Goal: Information Seeking & Learning: Find contact information

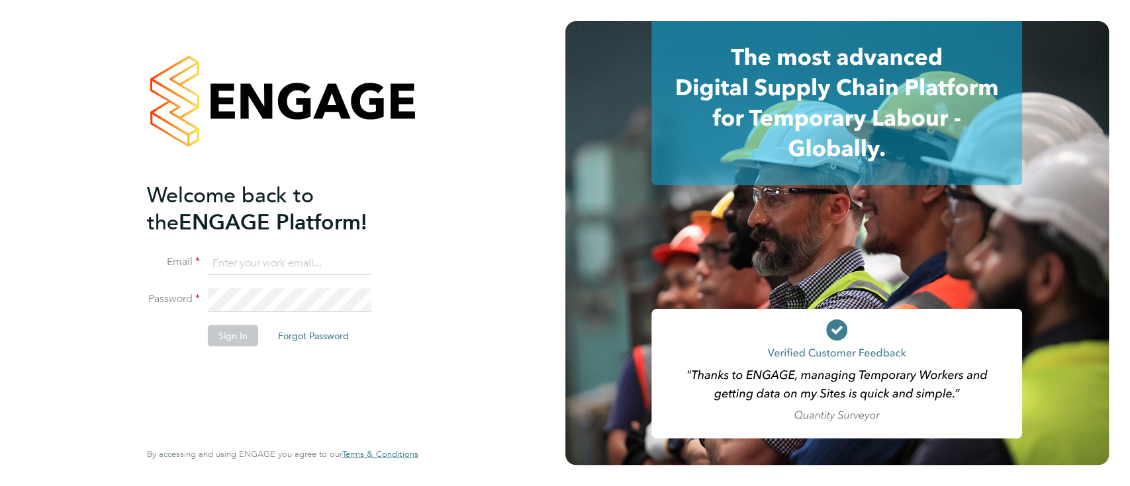
type input "[PERSON_NAME][EMAIL_ADDRESS][DOMAIN_NAME]"
click at [244, 341] on button "Sign In" at bounding box center [233, 335] width 50 height 21
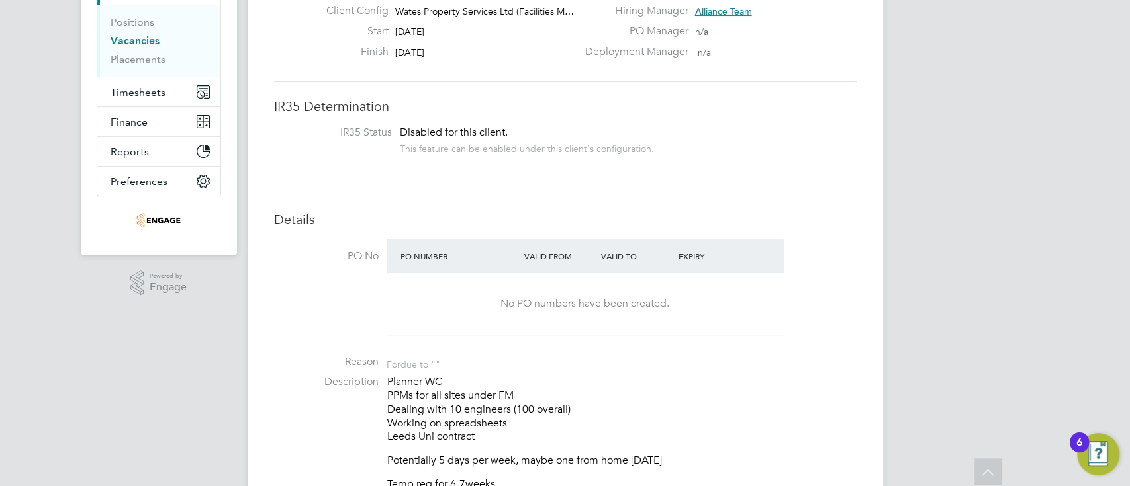
scroll to position [88, 0]
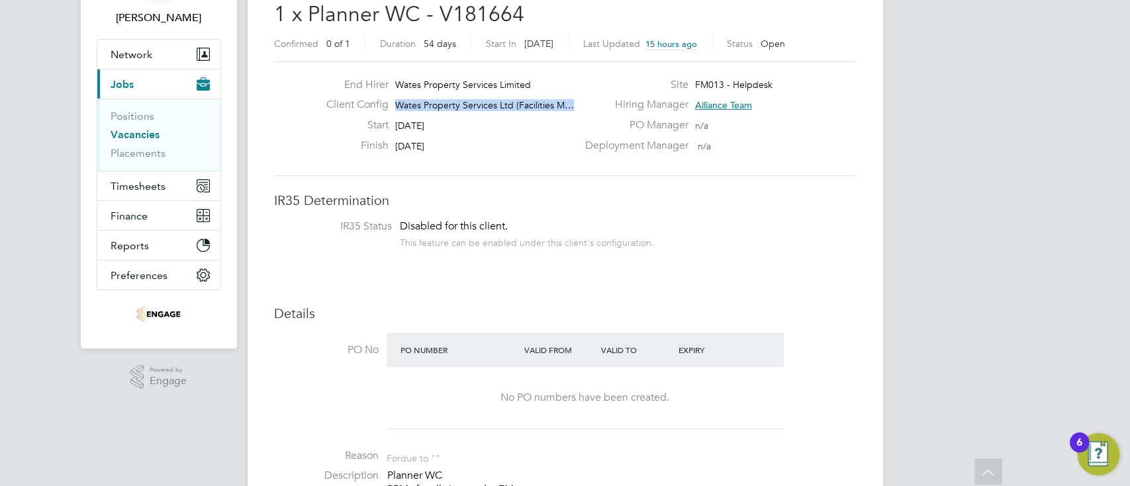
drag, startPoint x: 396, startPoint y: 103, endPoint x: 562, endPoint y: 112, distance: 165.7
click at [562, 112] on div "Client Config Wates Property Services Ltd (Facilities M…" at bounding box center [446, 108] width 261 height 21
copy span "Wates Property Services Ltd (Facilities M…"
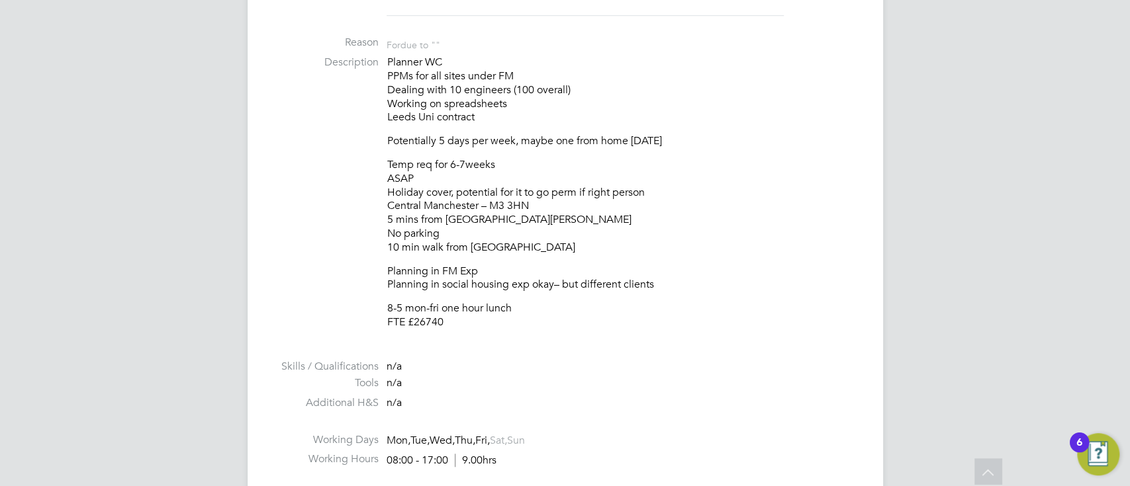
scroll to position [529, 0]
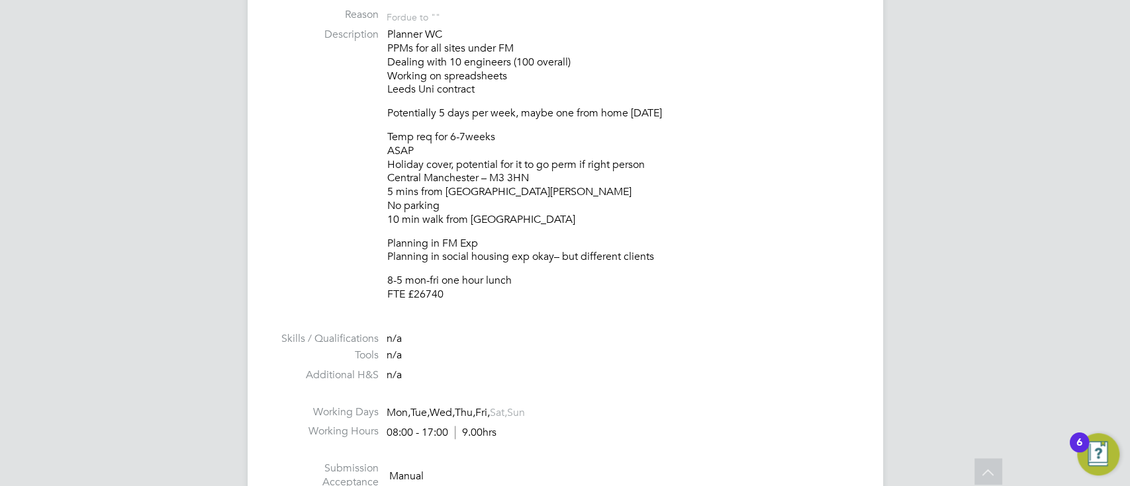
drag, startPoint x: 386, startPoint y: 179, endPoint x: 532, endPoint y: 174, distance: 145.7
click at [532, 174] on p "Temp req for 6-7weeks ASAP Holiday cover, potential for it to go perm if right …" at bounding box center [621, 178] width 469 height 97
copy p "Central Manchester – M3 3HN"
click at [343, 152] on li "Description Planner WC PPMs for all sites under FM Dealing with 10 engineers (1…" at bounding box center [565, 171] width 582 height 287
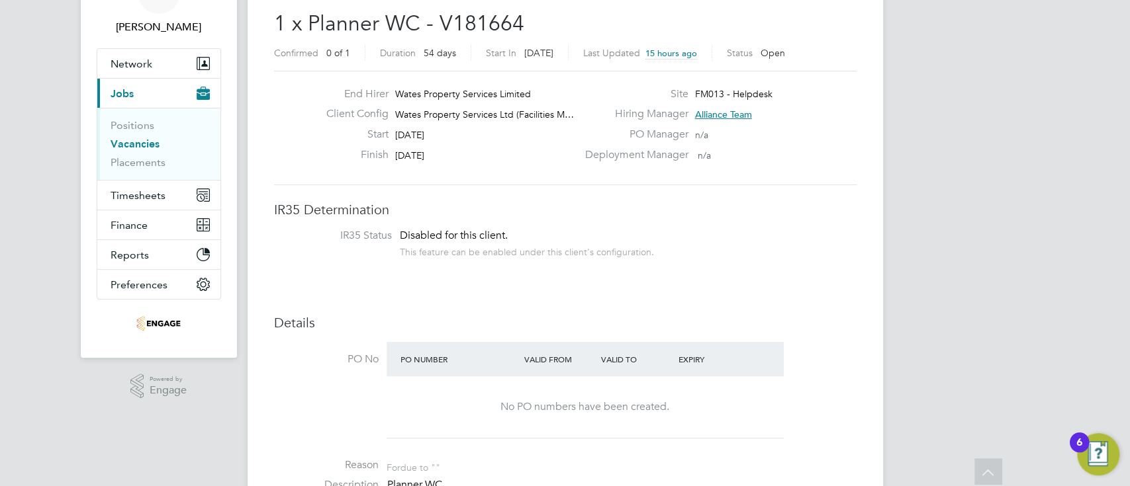
scroll to position [0, 0]
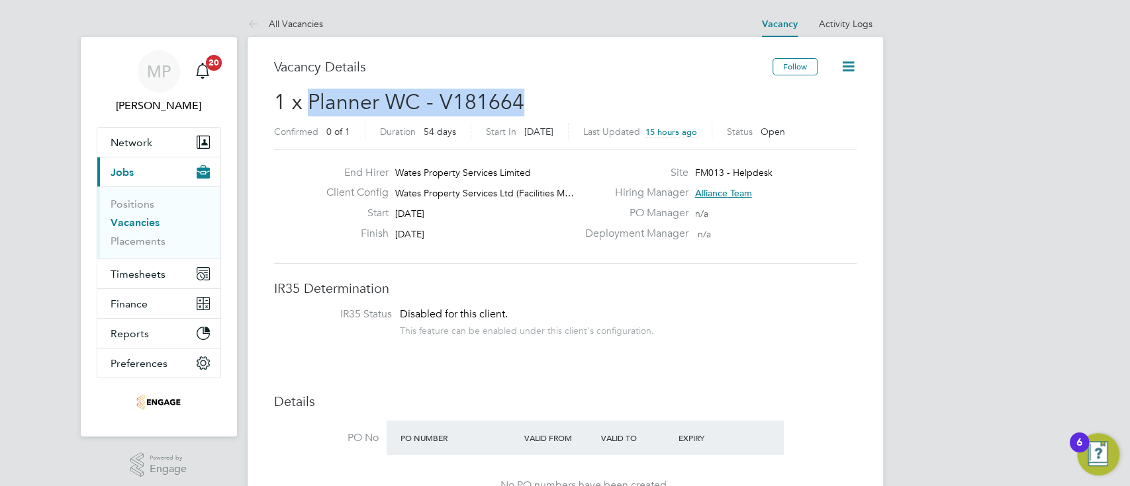
drag, startPoint x: 310, startPoint y: 95, endPoint x: 523, endPoint y: 98, distance: 213.1
click at [523, 98] on h2 "1 x Planner WC - V181664 Confirmed 0 of 1 Duration 54 days Start In in 4 days L…" at bounding box center [565, 117] width 582 height 56
copy span "Planner WC - V181664"
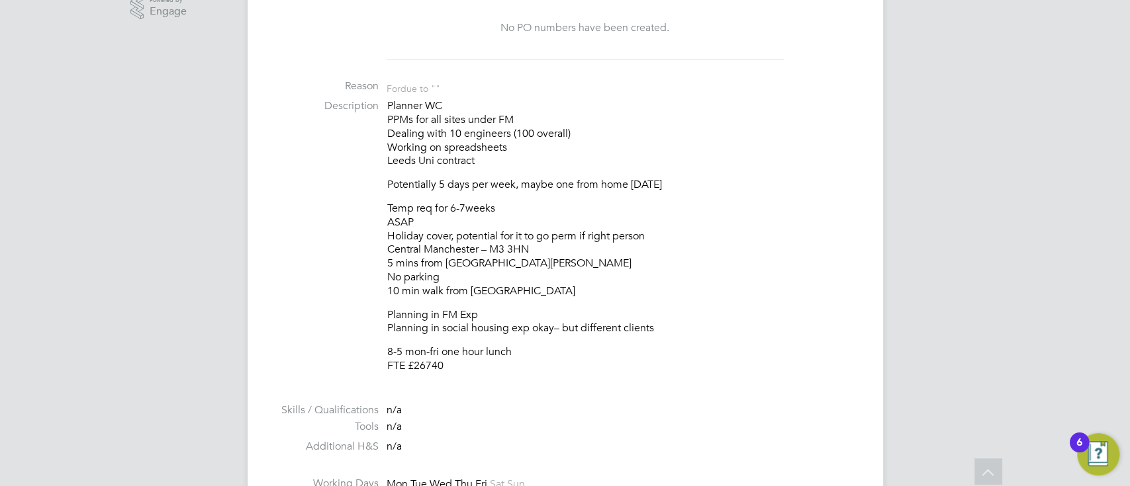
scroll to position [522, 0]
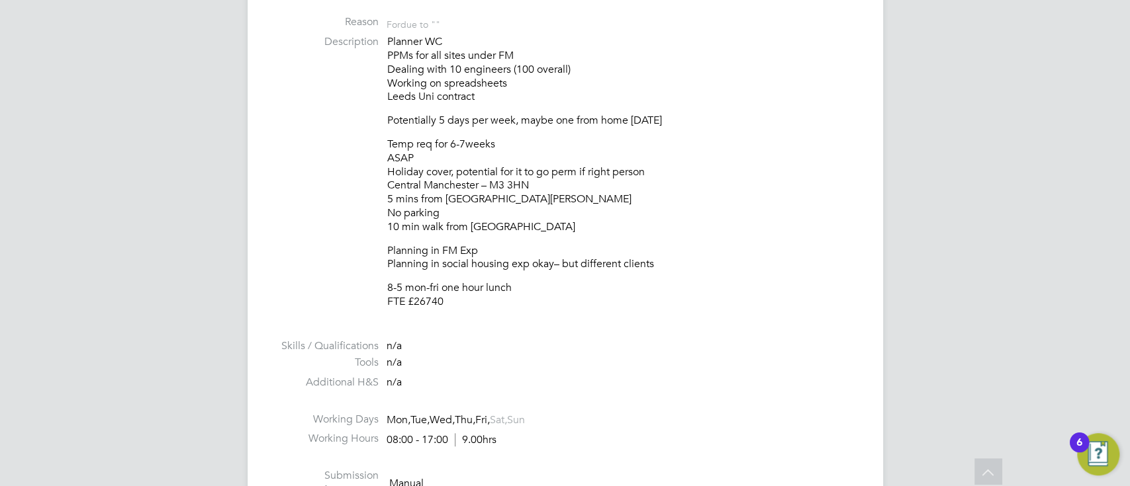
drag, startPoint x: 390, startPoint y: 40, endPoint x: 525, endPoint y: 303, distance: 295.4
click at [525, 303] on div "Planner WC PPMs for all sites under FM Dealing with 10 engineers (100 overall) …" at bounding box center [621, 172] width 469 height 274
copy div "lanner WC PPMs for all sites under FM Dealing with 10 engineers (100 overall) W…"
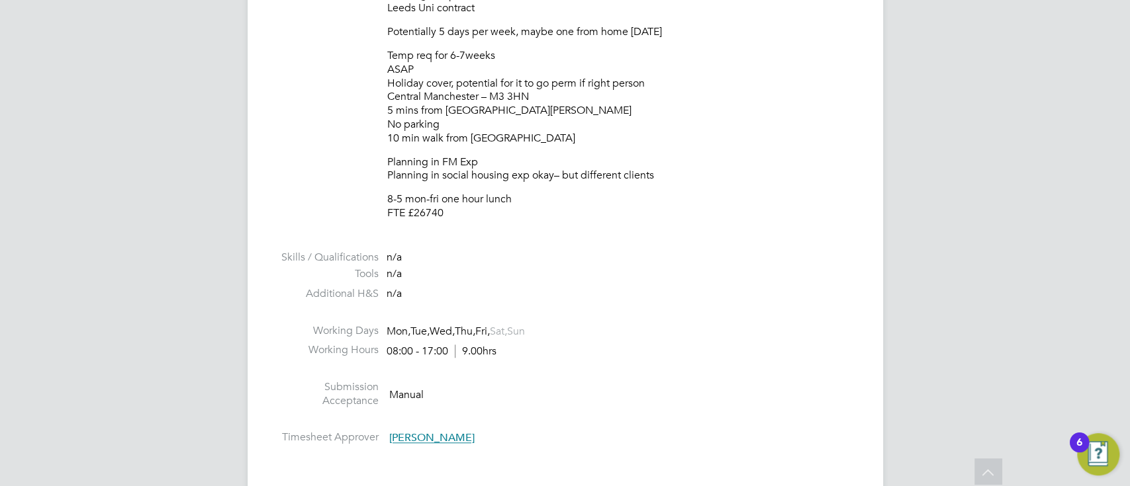
scroll to position [610, 0]
click at [382, 151] on li "Description Planner WC PPMs for all sites under FM Dealing with 10 engineers (1…" at bounding box center [565, 90] width 582 height 287
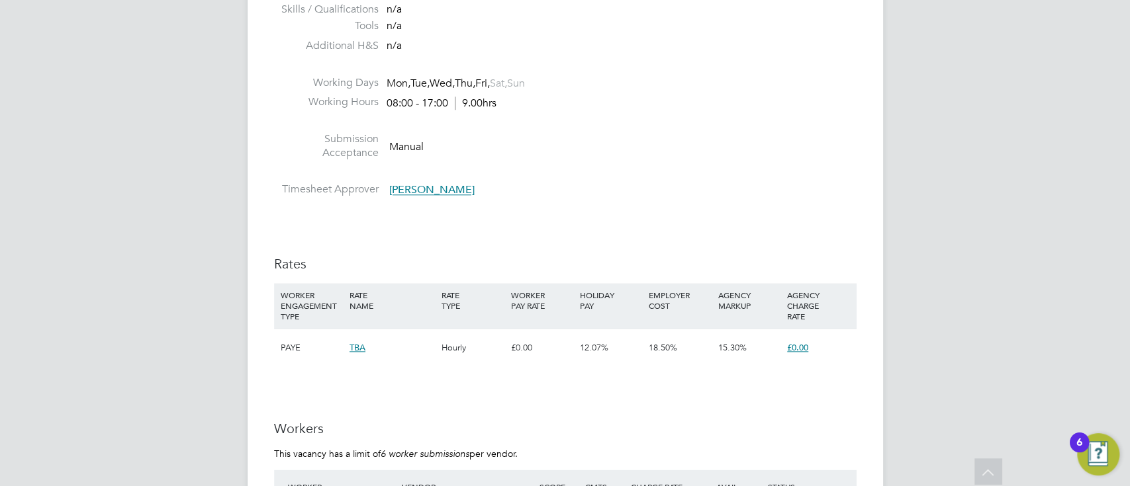
scroll to position [787, 0]
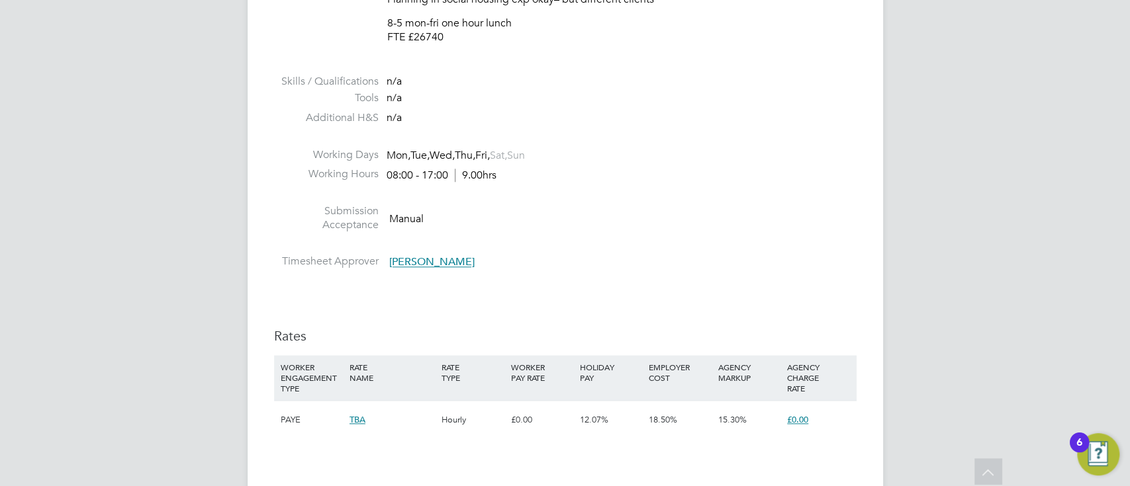
click at [432, 260] on span "Chey Godfrey" at bounding box center [431, 262] width 85 height 13
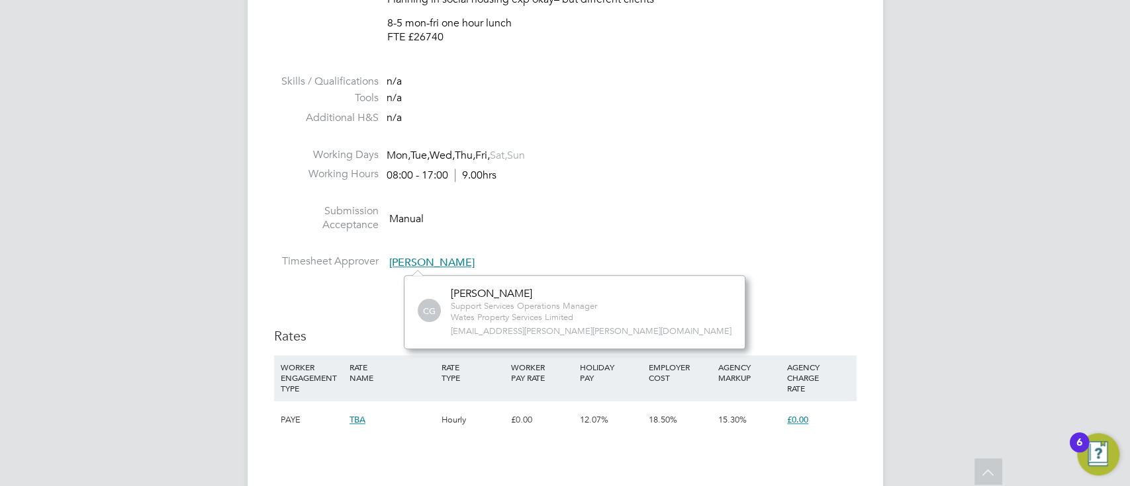
scroll to position [74, 206]
click at [454, 293] on div "Chey Godfrey" at bounding box center [524, 294] width 146 height 14
drag, startPoint x: 451, startPoint y: 333, endPoint x: 556, endPoint y: 338, distance: 104.7
click at [556, 338] on div "CG Chey Godfrey Support Services Operations Manager Wates Property Services Lim…" at bounding box center [574, 312] width 341 height 74
copy span "chey.godfrey@wates.co.uk"
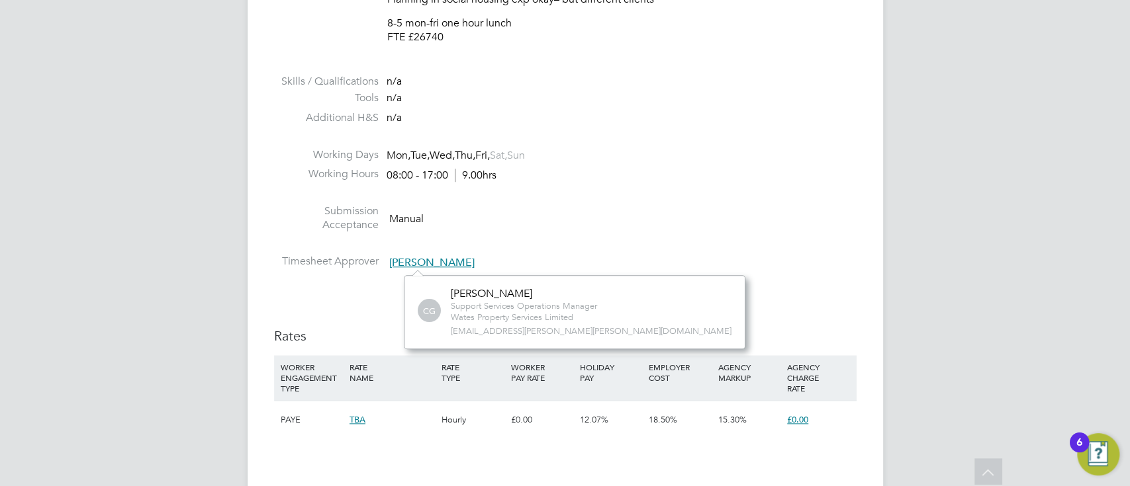
click at [921, 230] on div "MP Martin Paxman Notifications 20 Applications: Network Team Members Businesses…" at bounding box center [565, 203] width 1130 height 1980
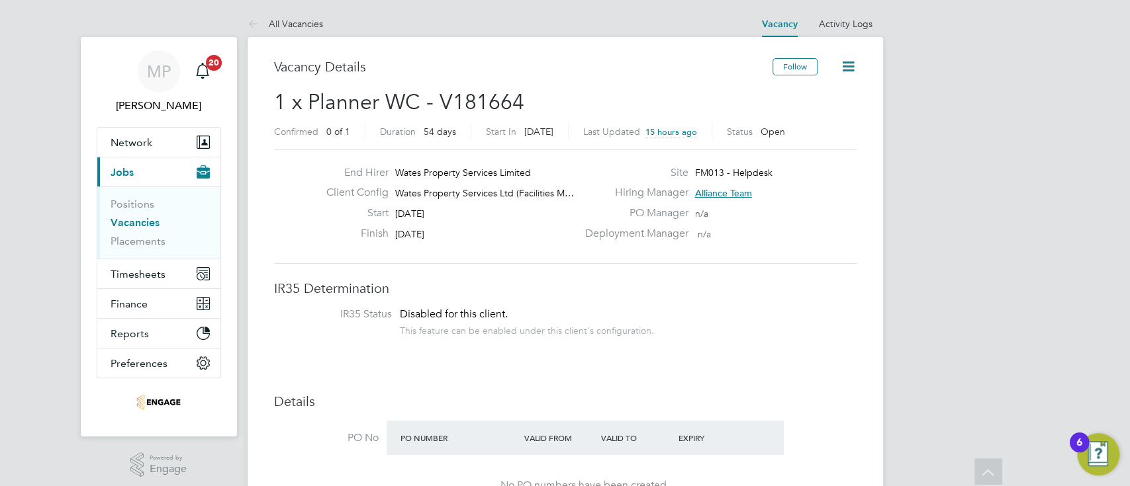
scroll to position [0, 0]
click at [848, 67] on icon at bounding box center [848, 66] width 17 height 17
click at [713, 189] on span "Alliance Team" at bounding box center [722, 193] width 57 height 12
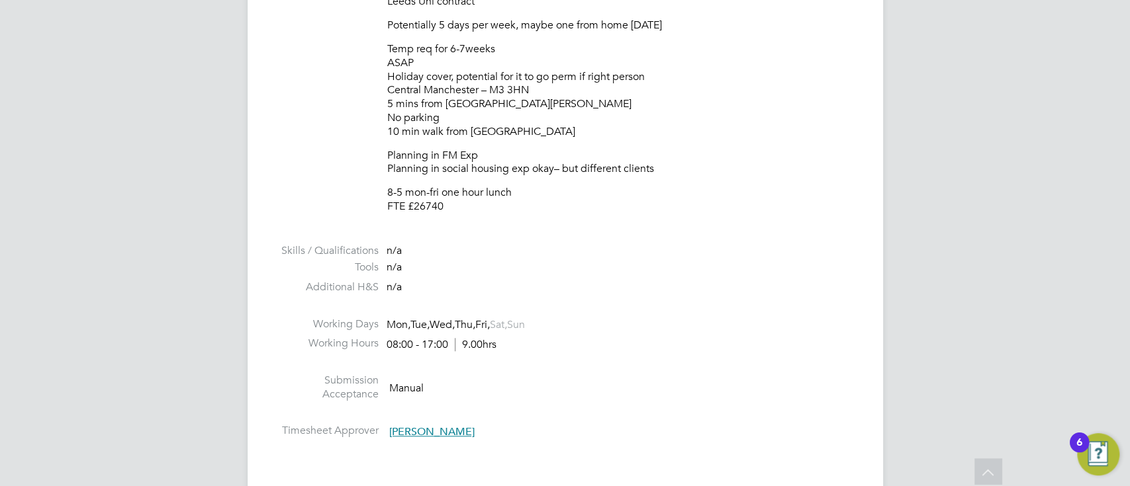
scroll to position [794, 0]
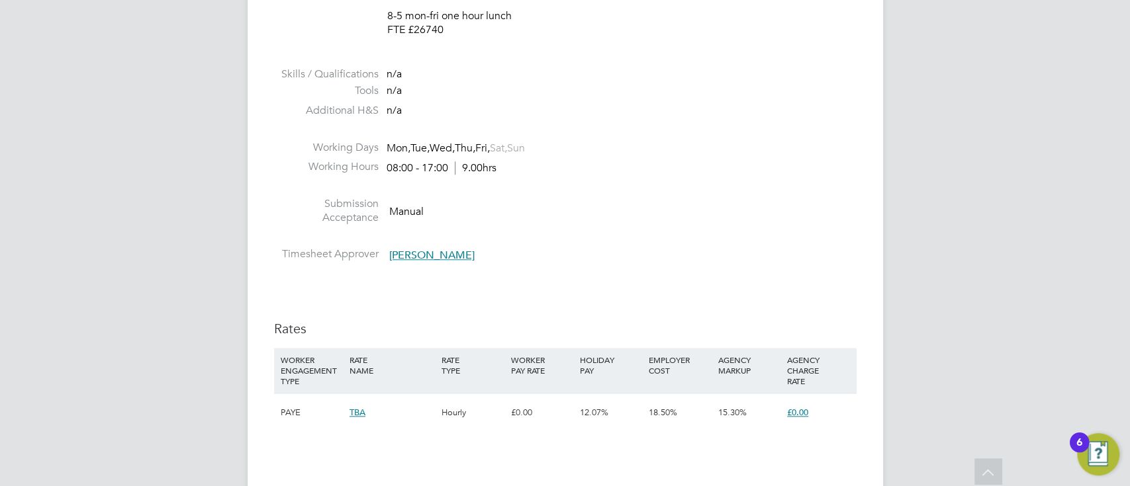
click at [412, 257] on span "Chey Godfrey" at bounding box center [431, 255] width 85 height 13
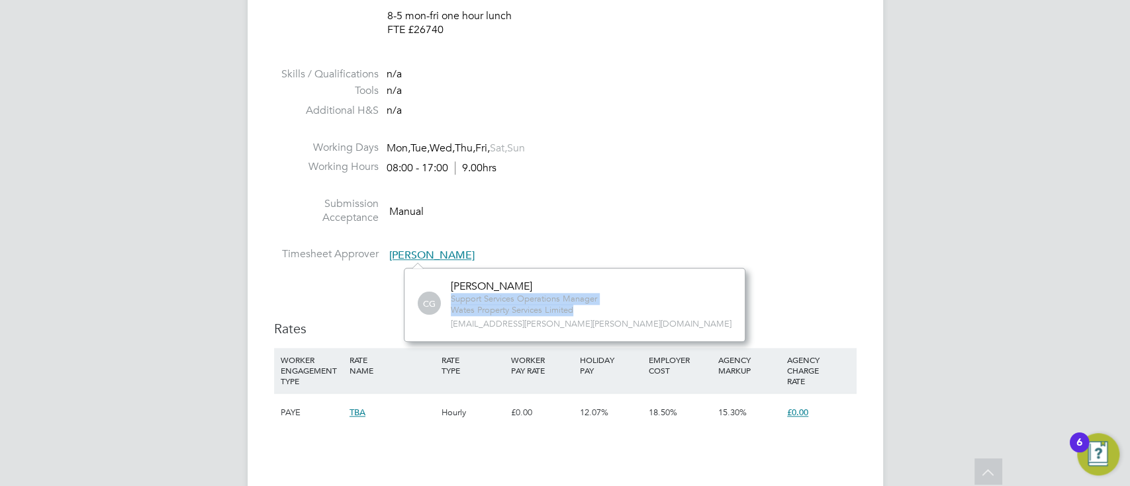
drag, startPoint x: 452, startPoint y: 294, endPoint x: 582, endPoint y: 308, distance: 131.2
click at [582, 308] on div "Support Services Operations Manager Wates Property Services Limited" at bounding box center [524, 305] width 146 height 22
copy div "Support Services Operations Manager Wates Property Services Limited"
click at [637, 166] on li "Working Hours 08:00 - 17:00 9.00hrs" at bounding box center [565, 170] width 582 height 20
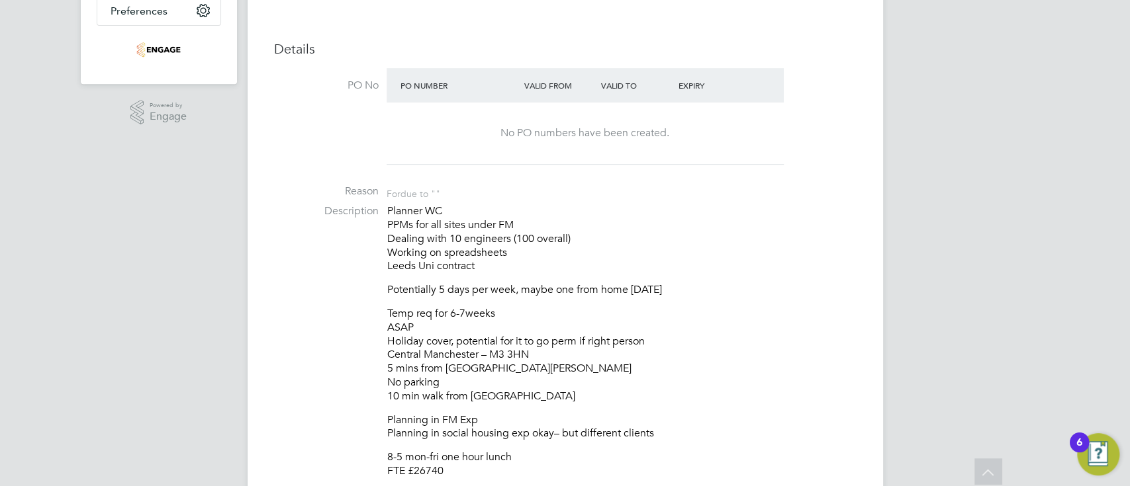
scroll to position [441, 0]
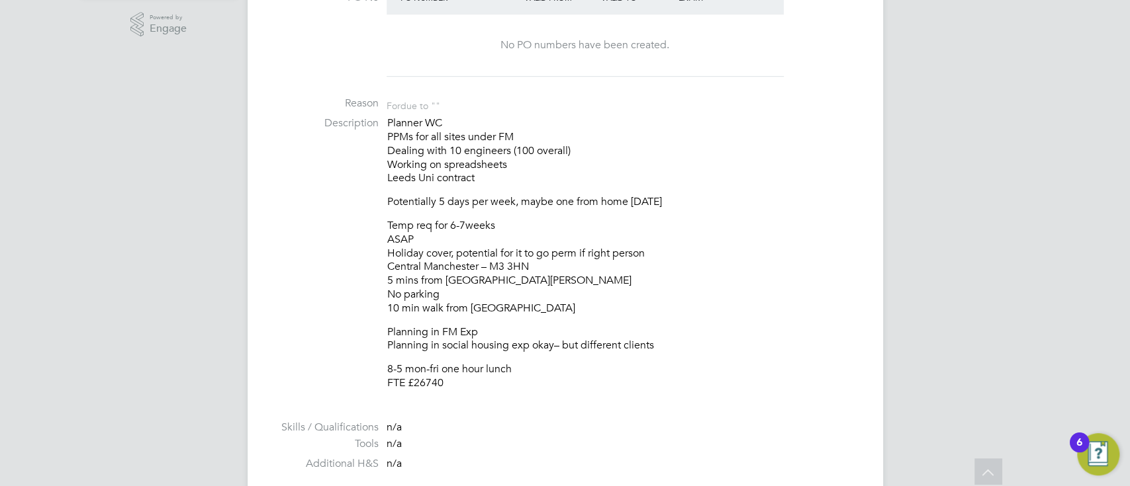
drag, startPoint x: 489, startPoint y: 264, endPoint x: 532, endPoint y: 264, distance: 43.0
click at [532, 264] on p "Temp req for 6-7weeks ASAP Holiday cover, potential for it to go perm if right …" at bounding box center [621, 267] width 469 height 97
